Goal: Transaction & Acquisition: Purchase product/service

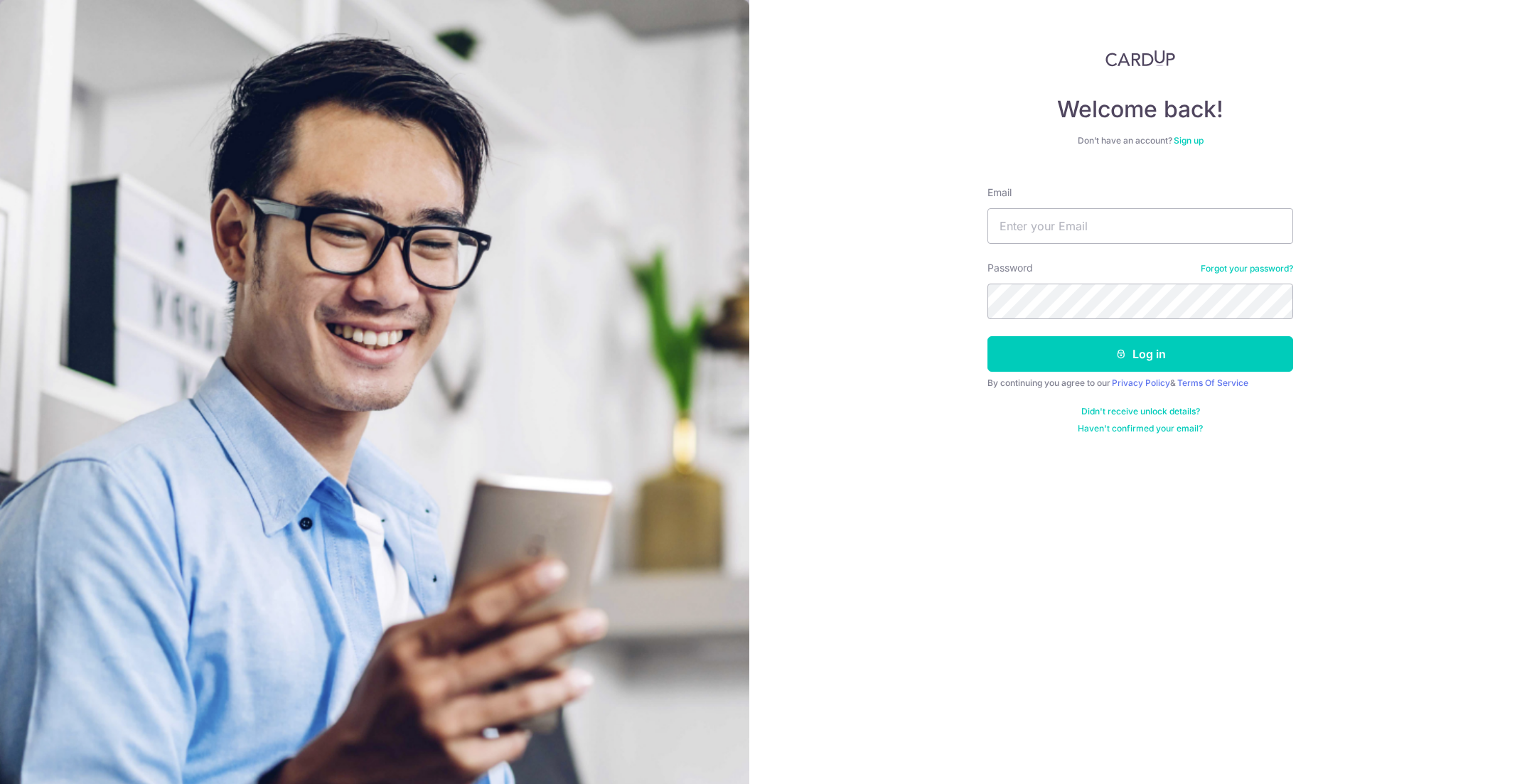
click at [1028, 203] on div "Email" at bounding box center [1140, 215] width 306 height 58
click at [1031, 220] on input "Email" at bounding box center [1140, 226] width 306 height 36
type input "huxling@gmail.com"
click at [987, 336] on button "Log in" at bounding box center [1140, 354] width 306 height 36
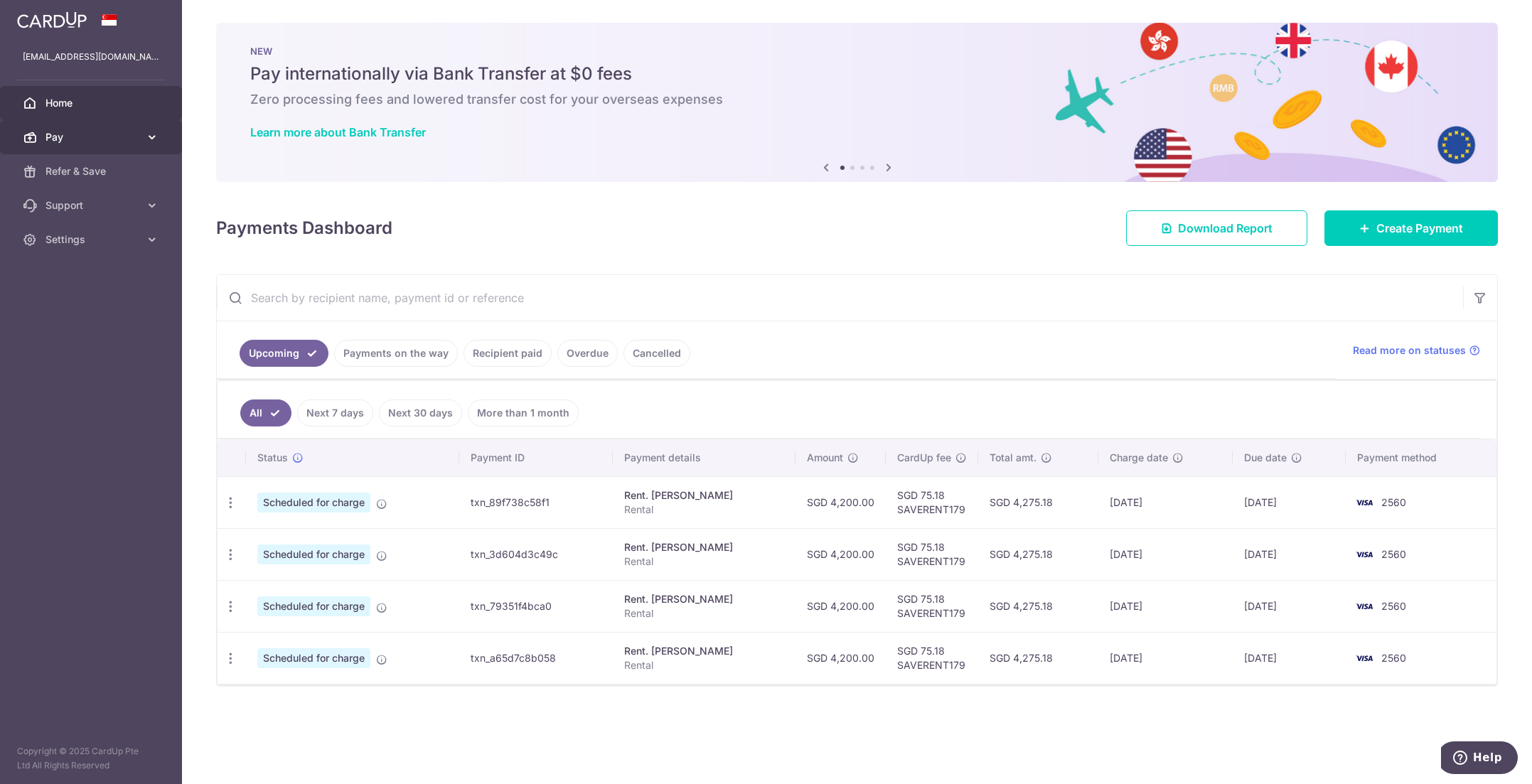
click at [68, 129] on link "Pay" at bounding box center [91, 137] width 182 height 34
click at [91, 165] on span "Payments" at bounding box center [92, 171] width 94 height 15
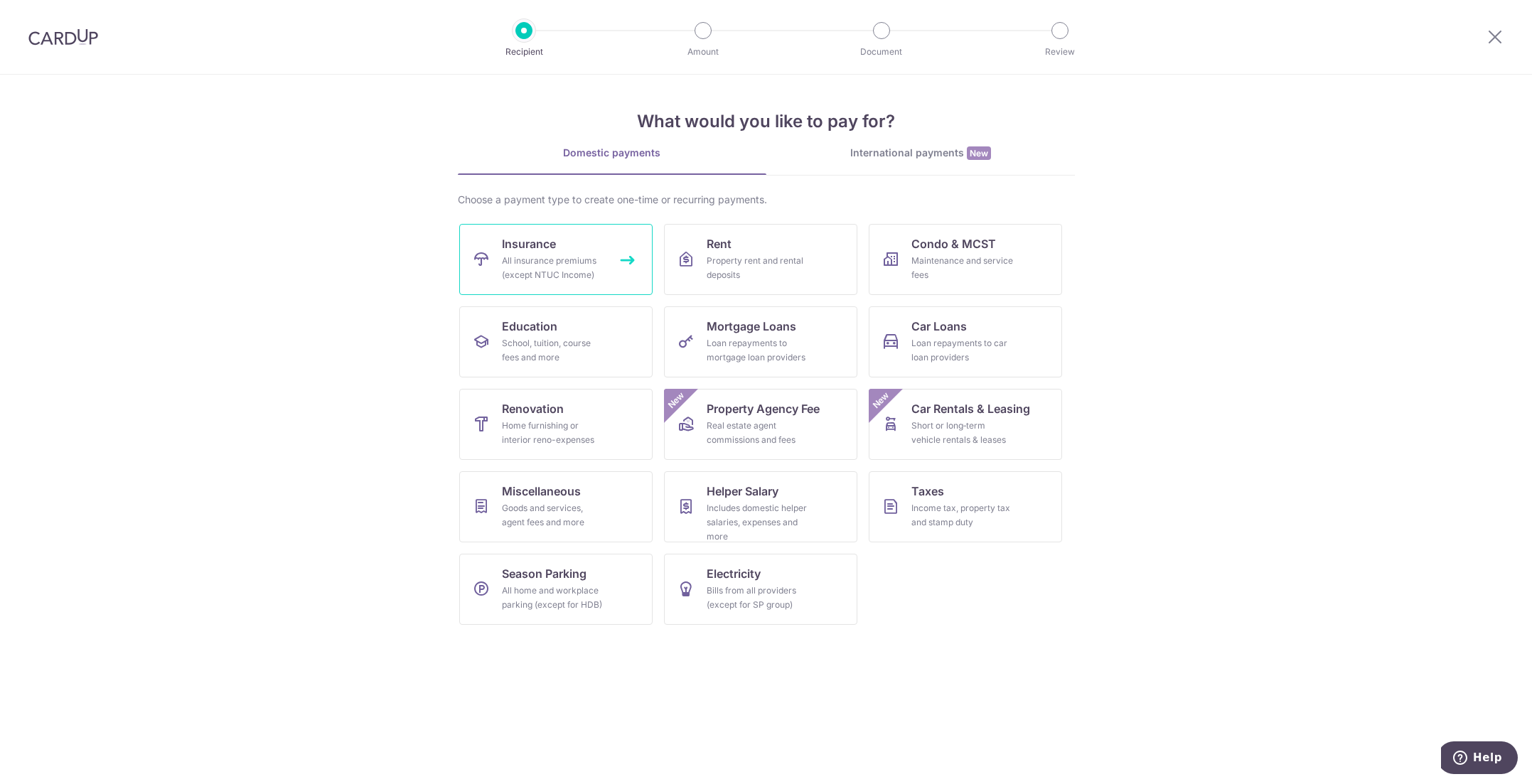
click at [597, 271] on div "All insurance premiums (except NTUC Income)" at bounding box center [553, 267] width 103 height 28
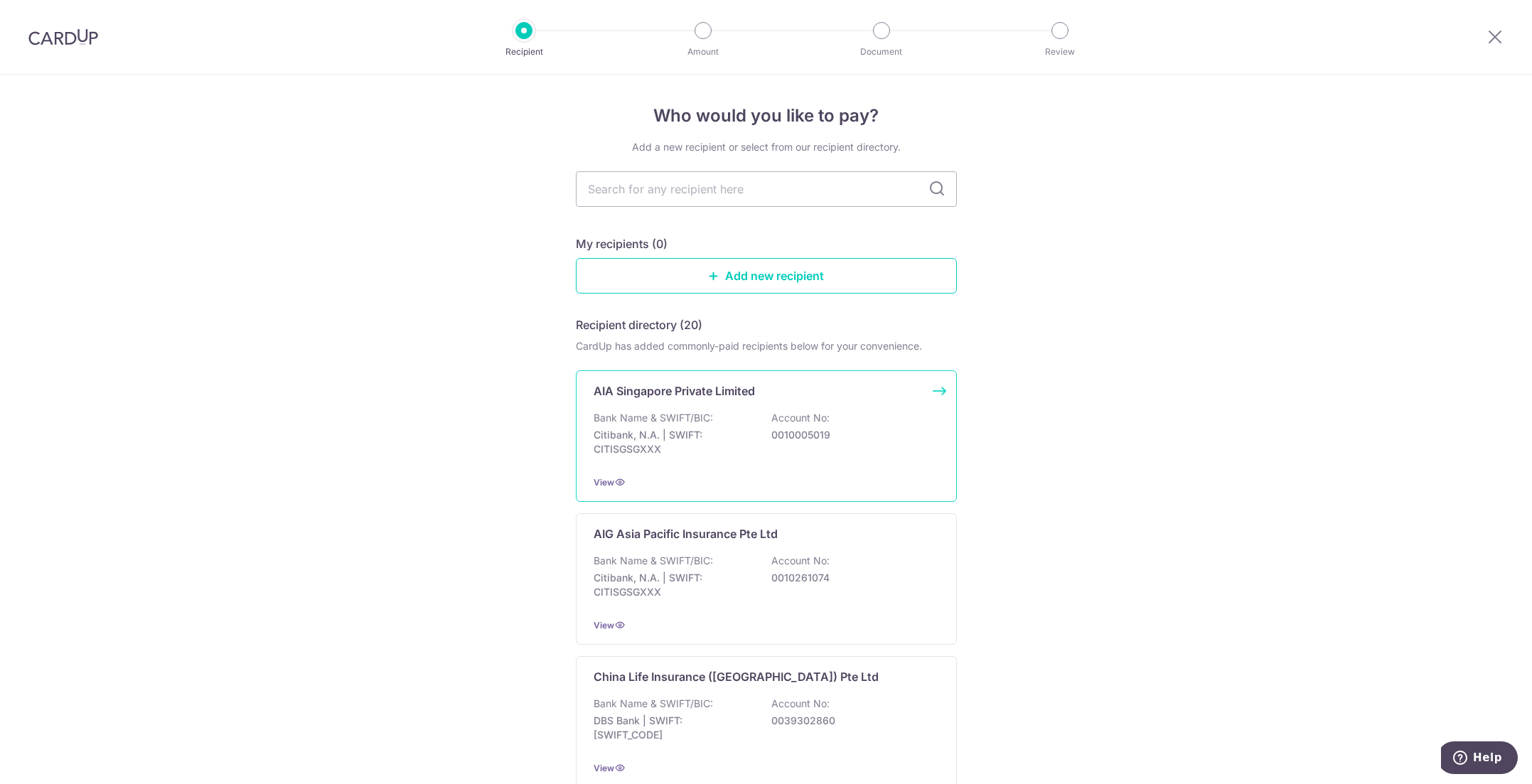
click at [756, 421] on div "Bank Name & SWIFT/BIC: Citibank, N.A. | SWIFT: CITISGSGXXX Account No: 00100050…" at bounding box center [766, 437] width 346 height 52
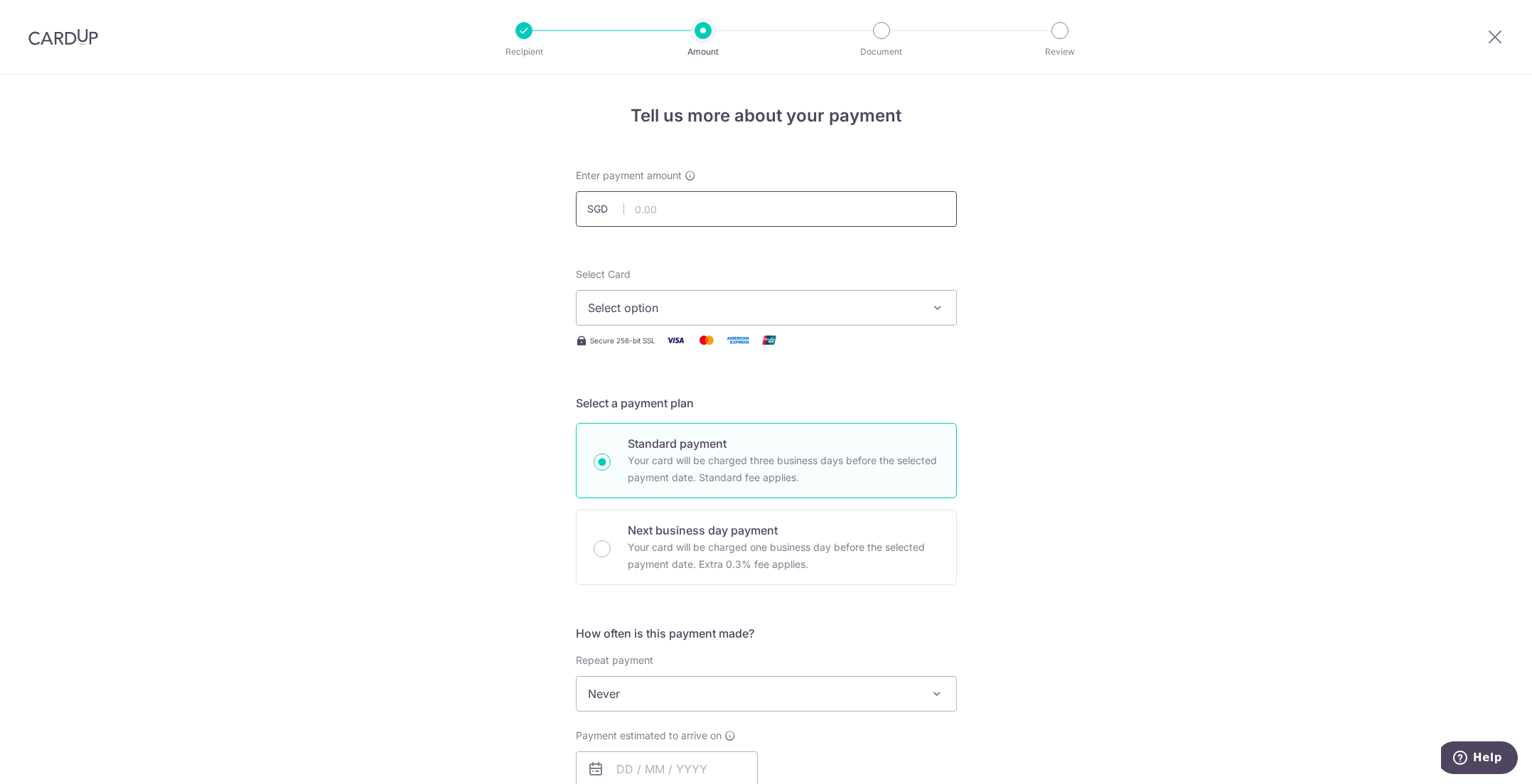
click at [668, 211] on input "text" at bounding box center [766, 209] width 381 height 36
